Goal: Task Accomplishment & Management: Manage account settings

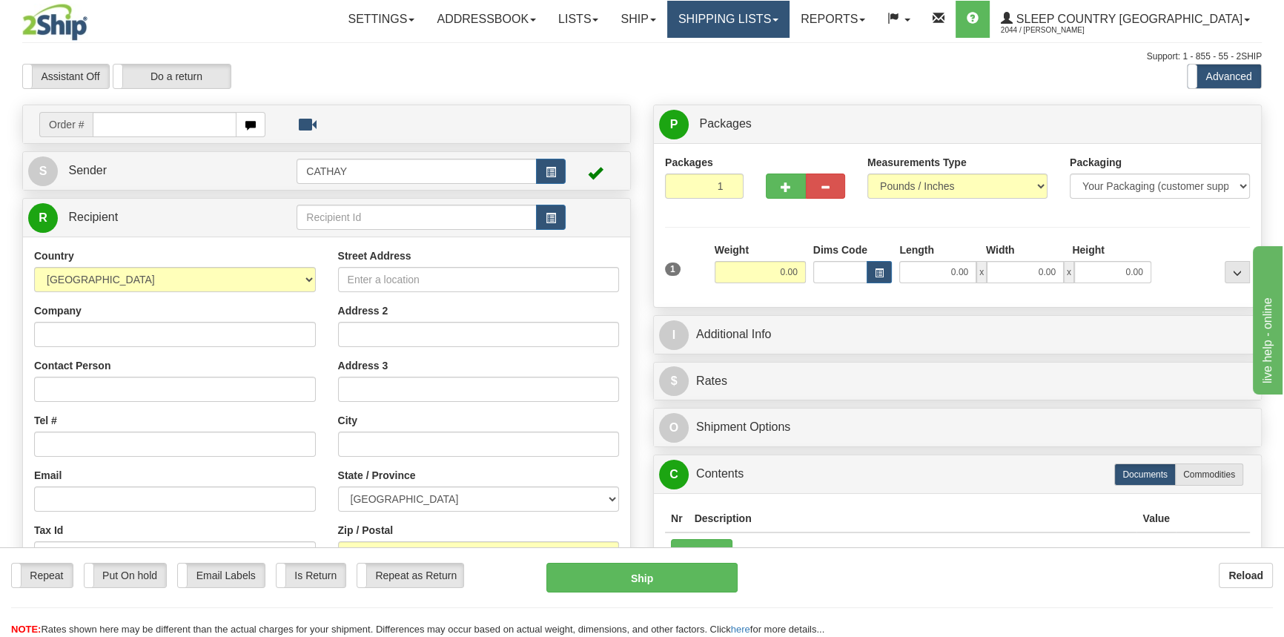
click at [790, 15] on link "Shipping lists" at bounding box center [728, 19] width 122 height 37
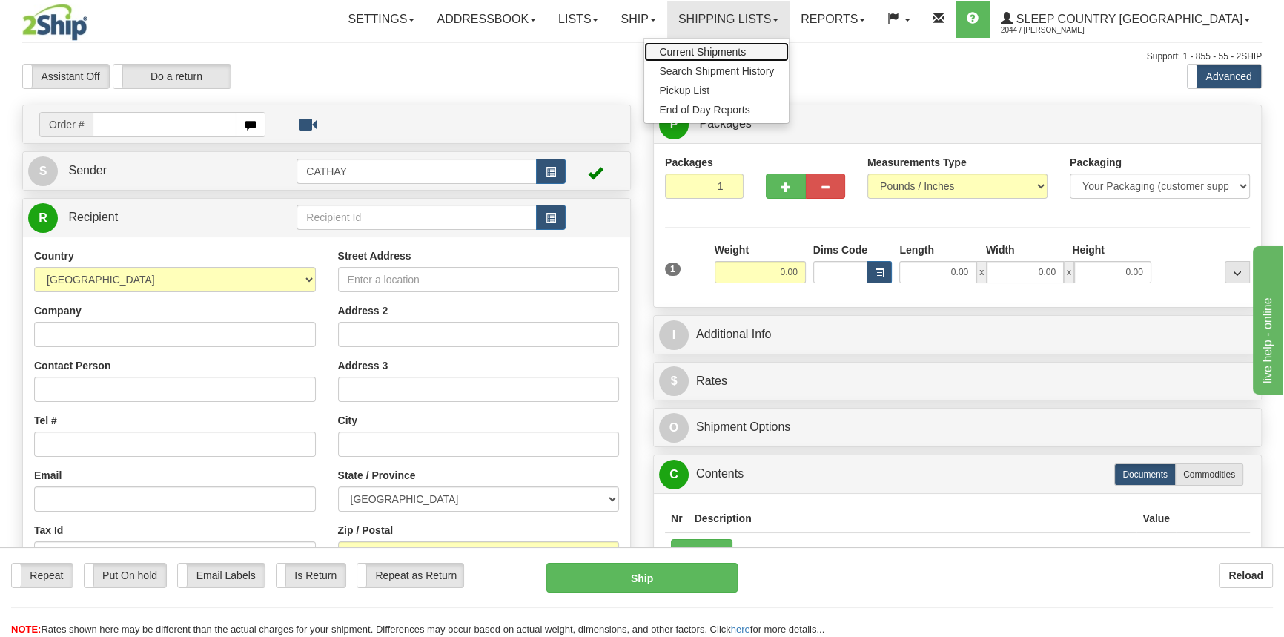
click at [746, 46] on span "Current Shipments" at bounding box center [702, 52] width 87 height 12
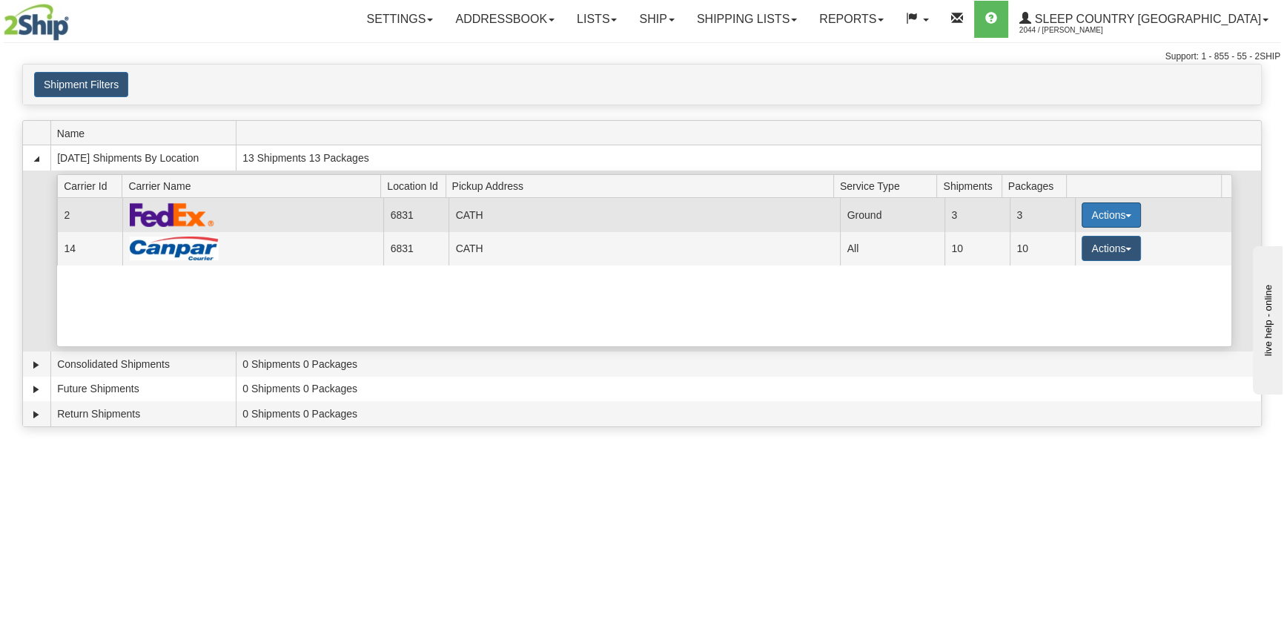
click at [1108, 215] on button "Actions" at bounding box center [1111, 214] width 59 height 25
click at [1093, 265] on link "Close" at bounding box center [1081, 262] width 119 height 19
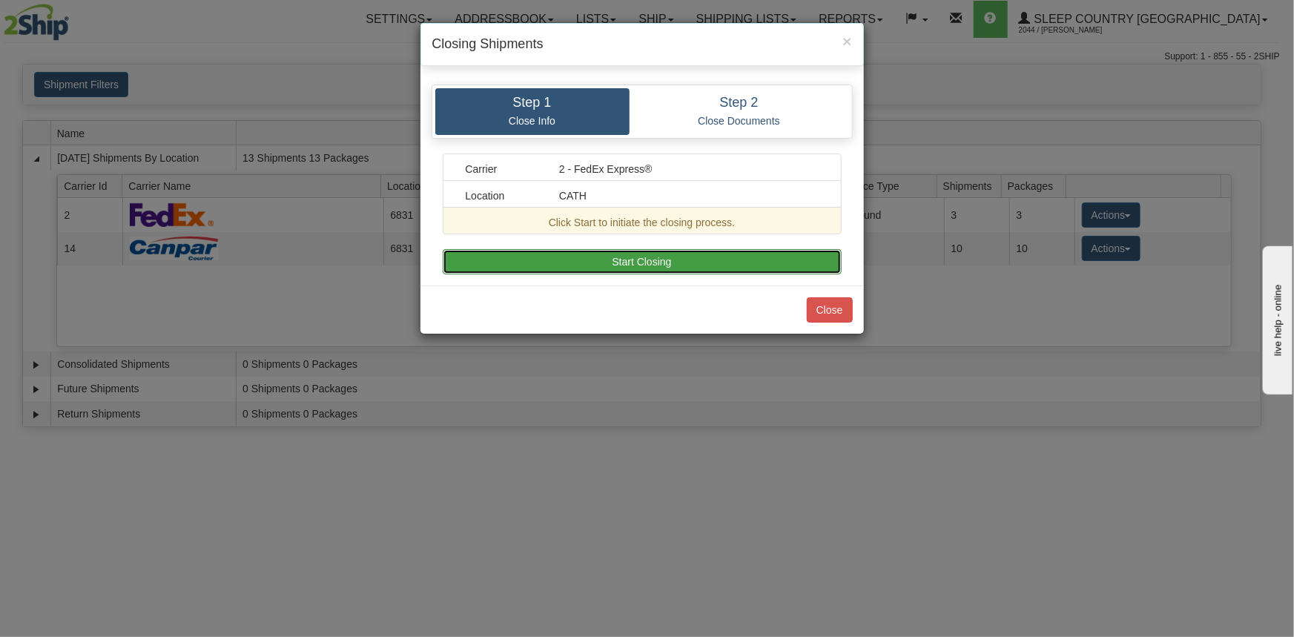
click at [623, 257] on button "Start Closing" at bounding box center [642, 261] width 399 height 25
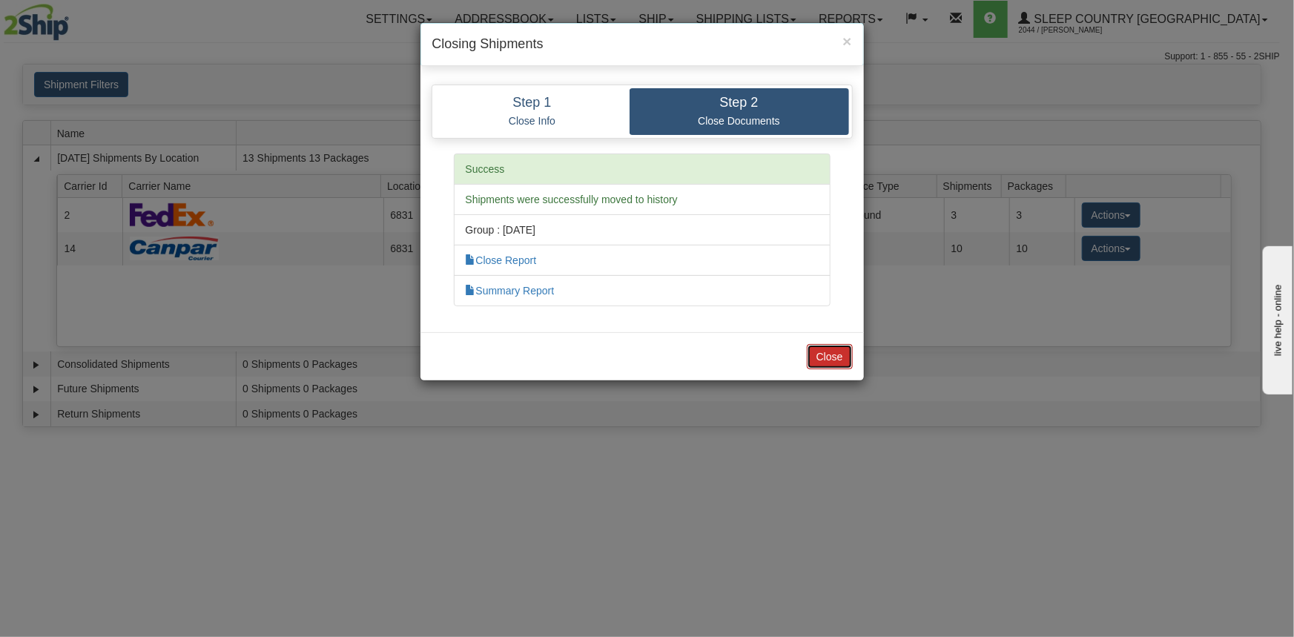
click at [819, 352] on button "Close" at bounding box center [830, 356] width 46 height 25
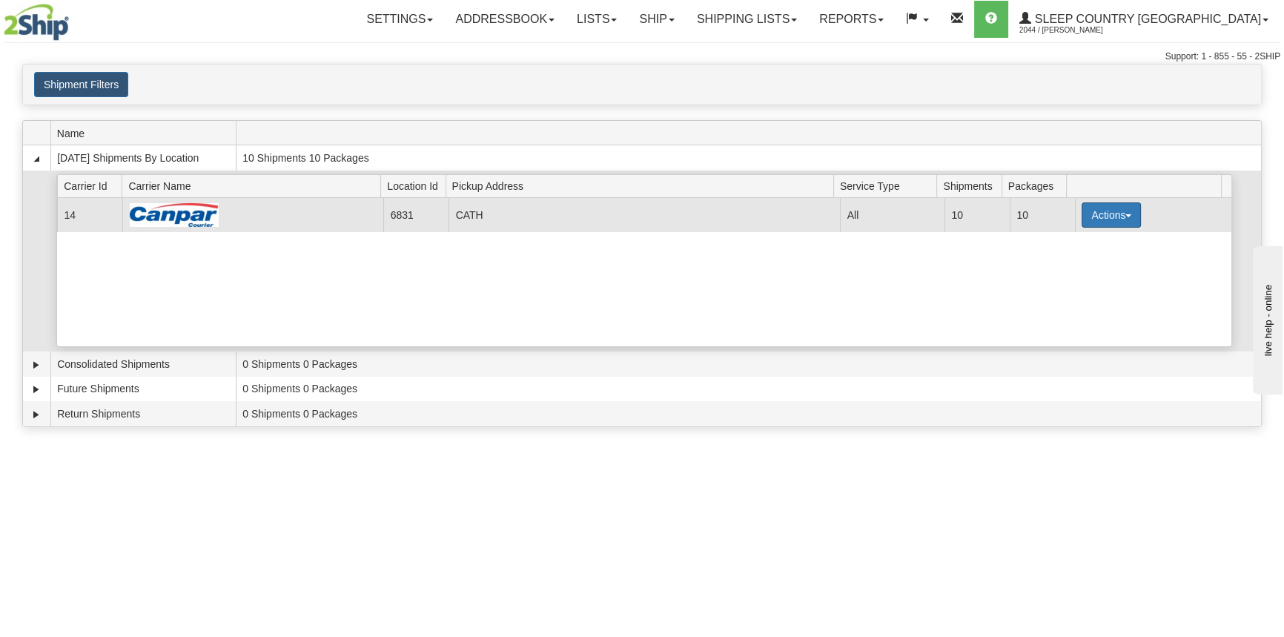
click at [1114, 215] on button "Actions" at bounding box center [1111, 214] width 59 height 25
click at [1083, 224] on button "Actions" at bounding box center [1111, 214] width 59 height 25
click at [1076, 260] on link "Close" at bounding box center [1081, 262] width 119 height 19
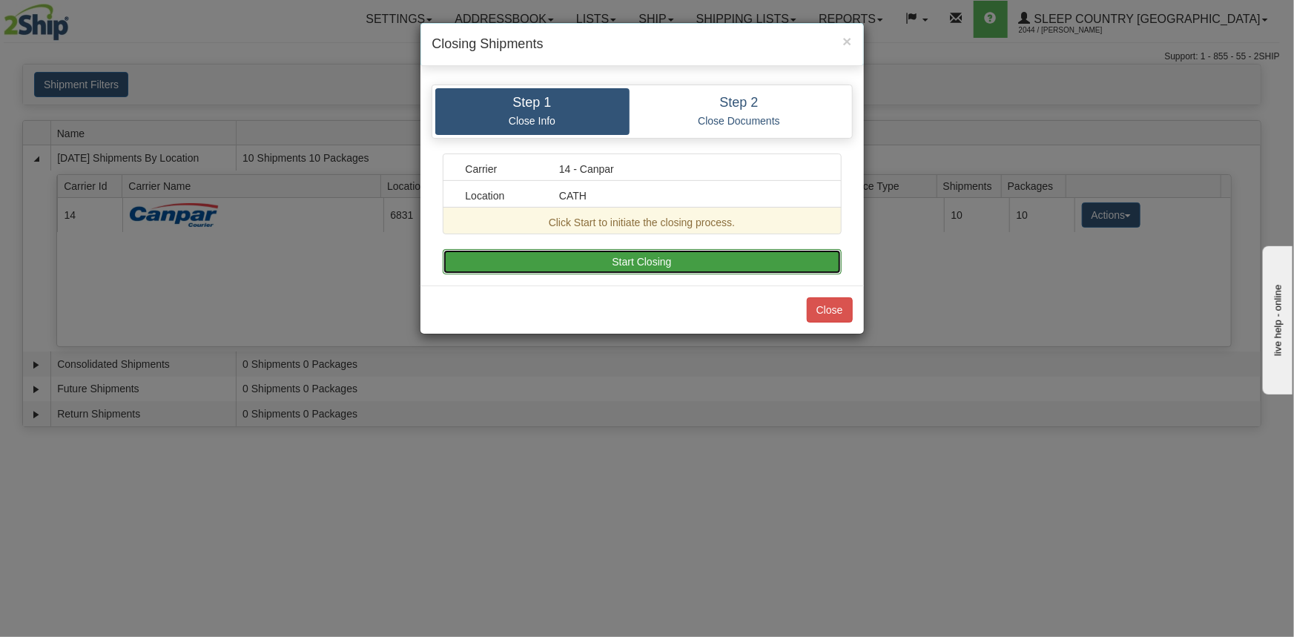
click at [653, 271] on button "Start Closing" at bounding box center [642, 261] width 399 height 25
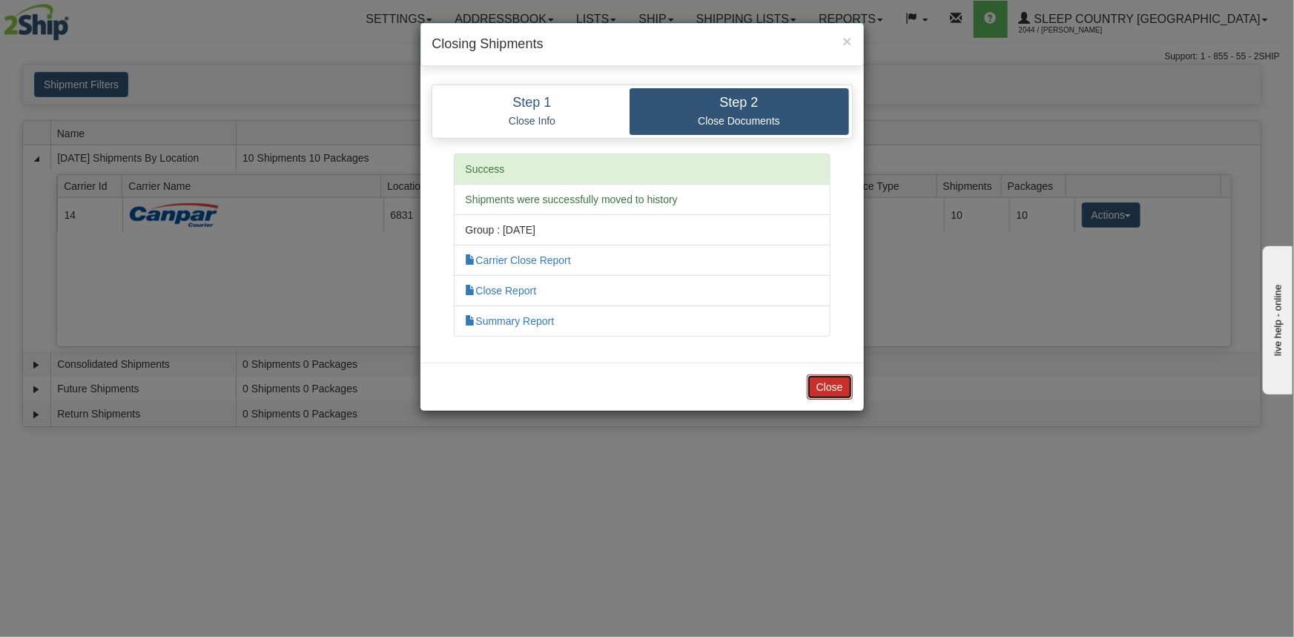
click at [827, 374] on button "Close" at bounding box center [830, 386] width 46 height 25
